Goal: Information Seeking & Learning: Learn about a topic

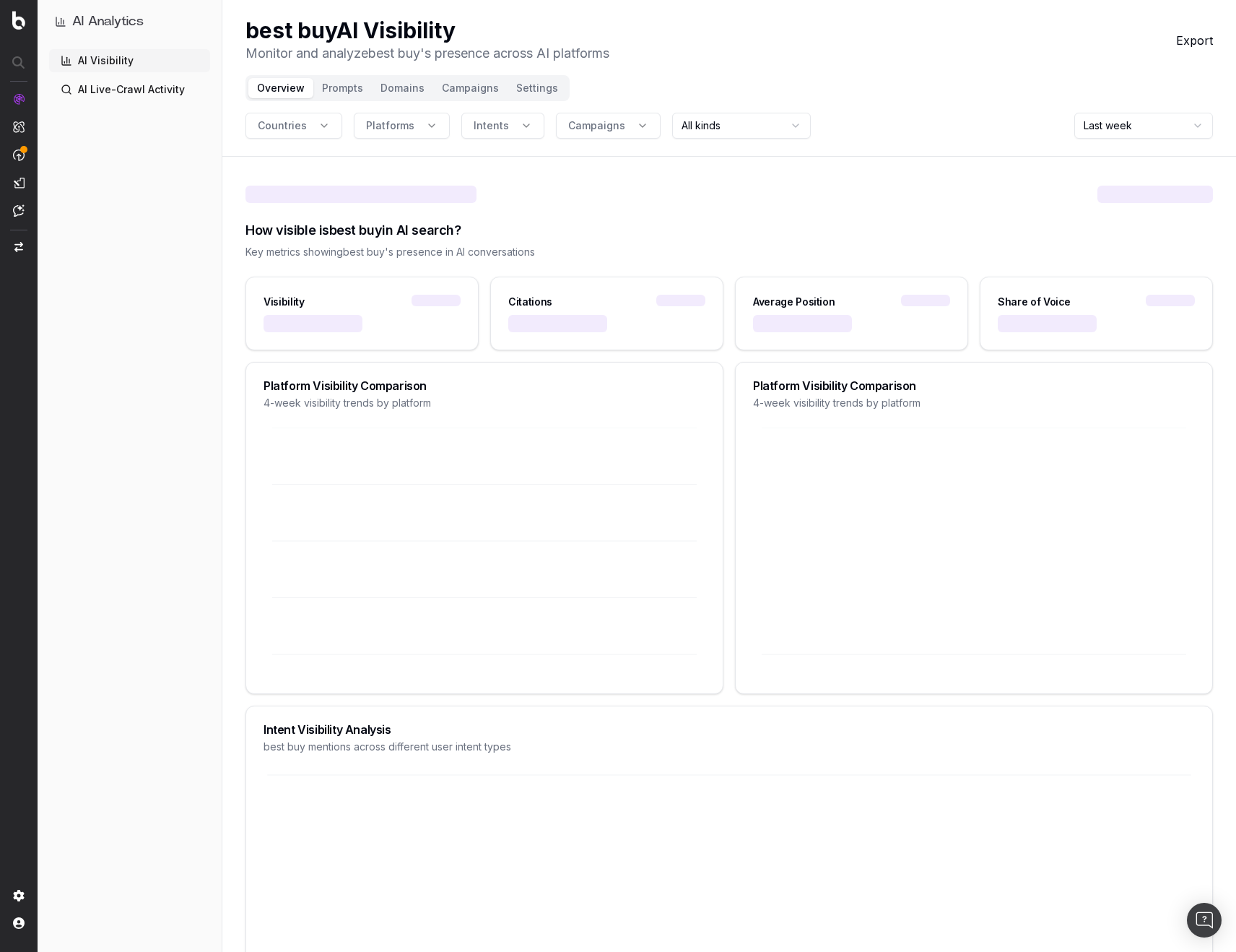
click at [801, 28] on div "best buy AI Visibility Monitor and analyze best buy 's presence across AI platf…" at bounding box center [729, 40] width 967 height 46
